Goal: Book appointment/travel/reservation

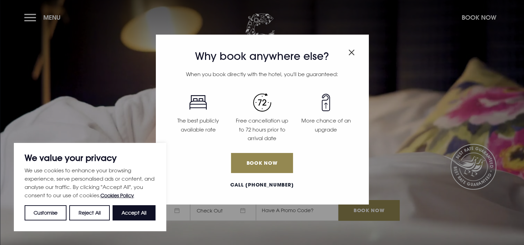
click at [350, 51] on img "Close modal" at bounding box center [352, 53] width 6 height 6
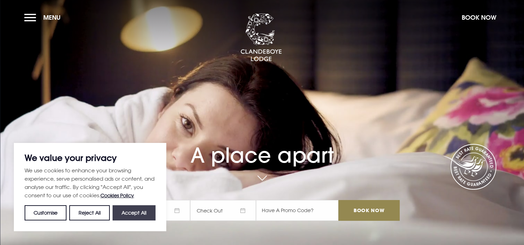
click at [134, 212] on button "Accept All" at bounding box center [134, 212] width 43 height 15
checkbox input "true"
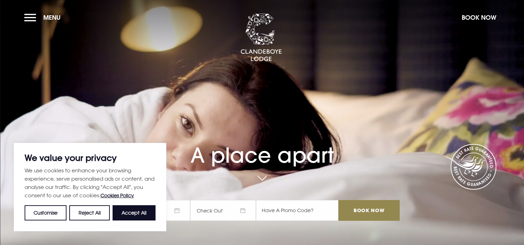
checkbox input "true"
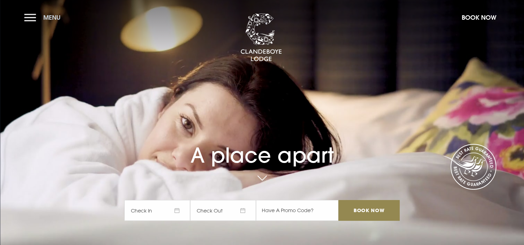
click at [33, 13] on button "Menu" at bounding box center [44, 17] width 40 height 15
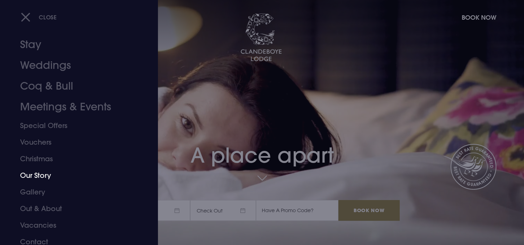
scroll to position [15, 0]
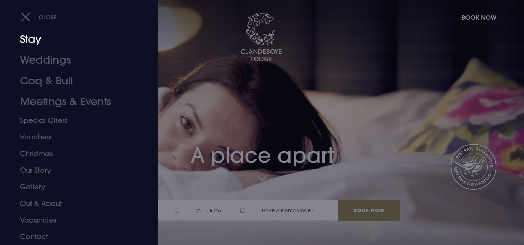
click at [34, 41] on link "Stay" at bounding box center [75, 39] width 110 height 21
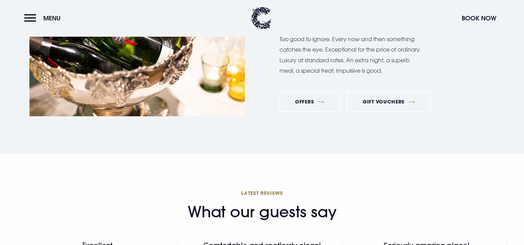
scroll to position [2668, 0]
